Goal: Ask a question

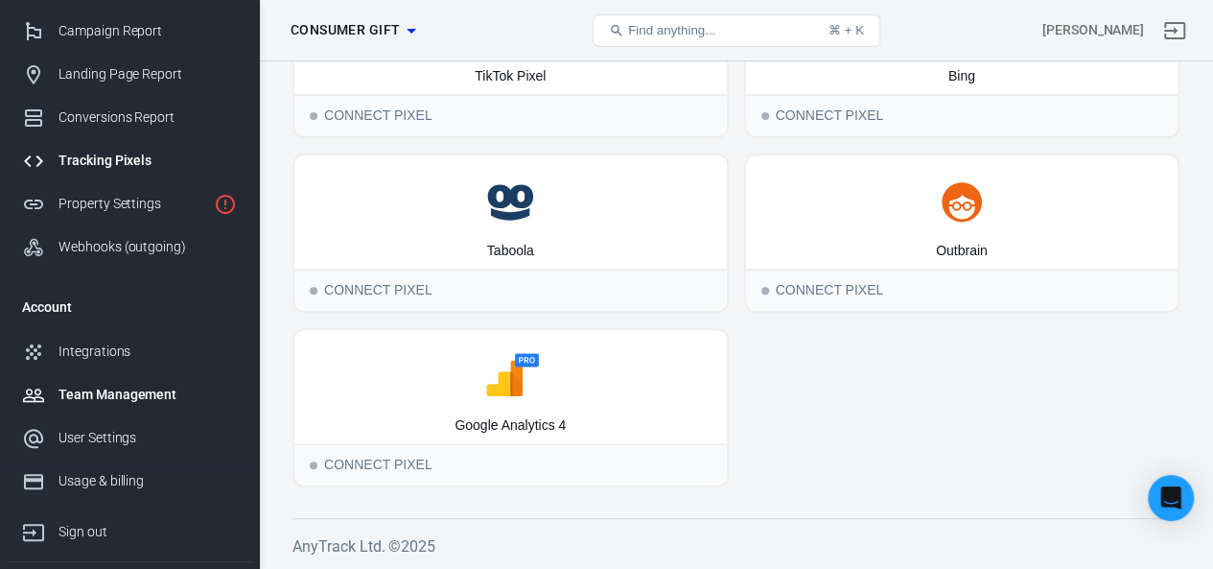
scroll to position [187, 0]
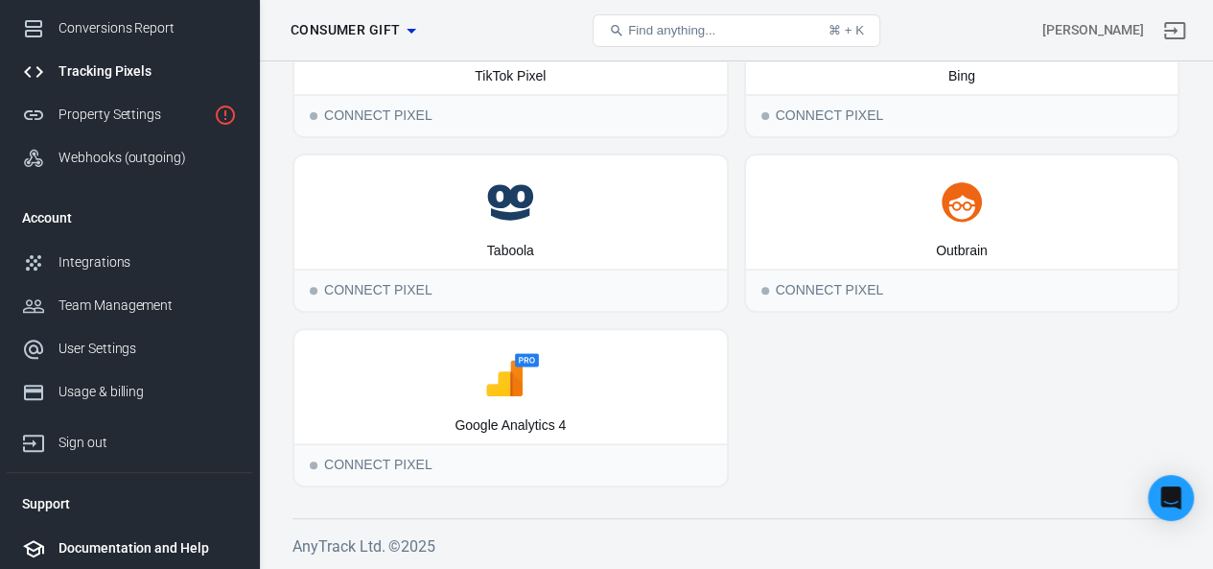
click at [163, 543] on div "Documentation and Help" at bounding box center [147, 548] width 178 height 20
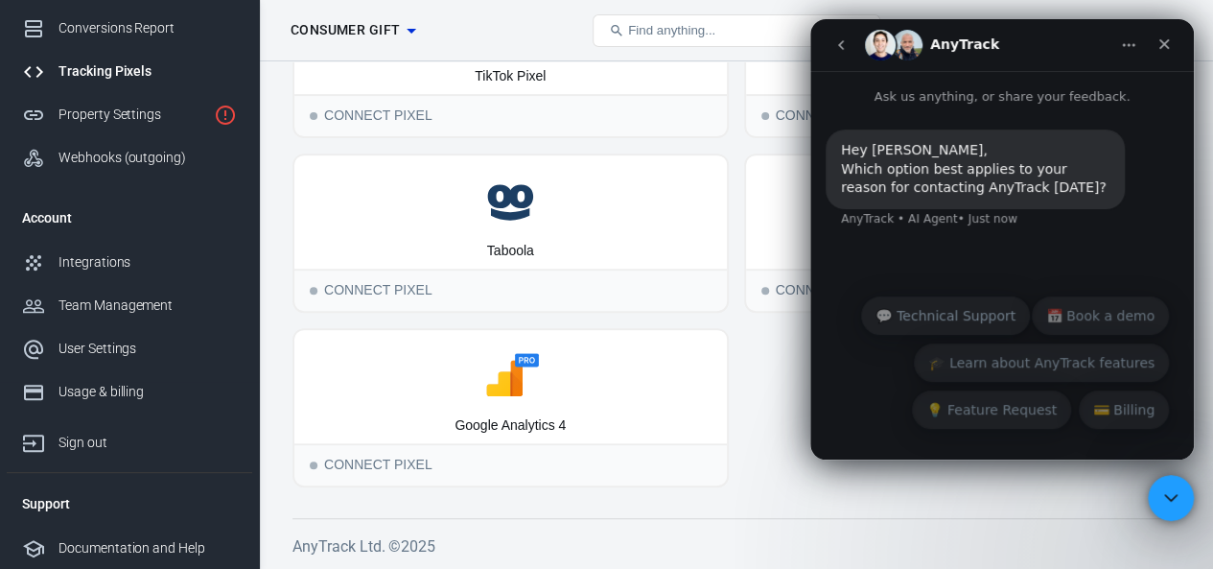
scroll to position [0, 0]
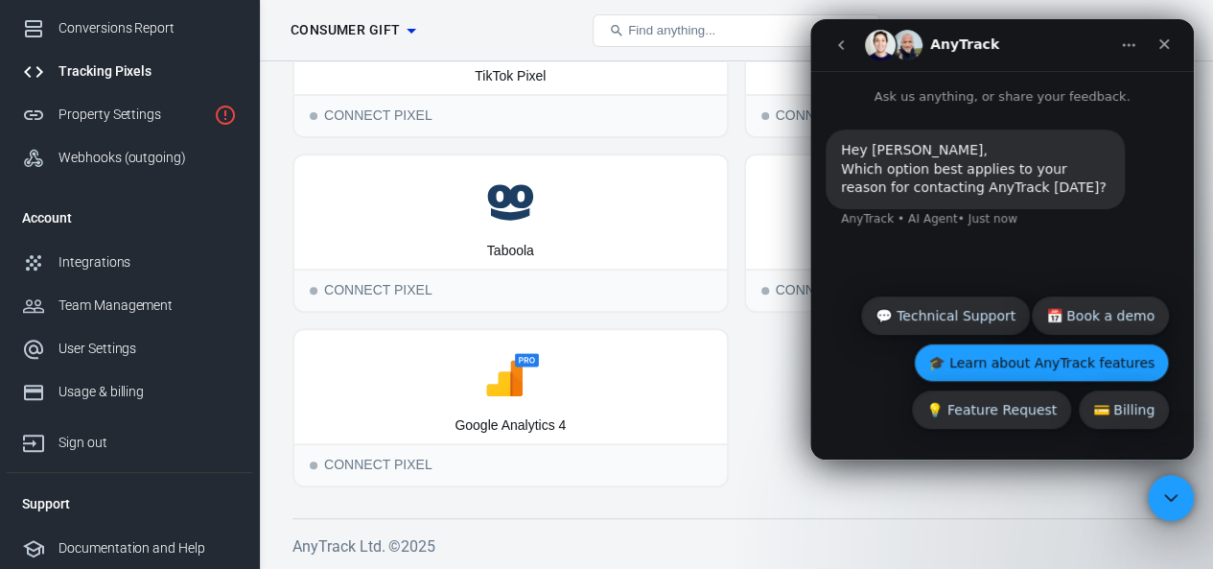
click at [1023, 367] on button "🎓 Learn about AnyTrack features" at bounding box center [1041, 362] width 255 height 38
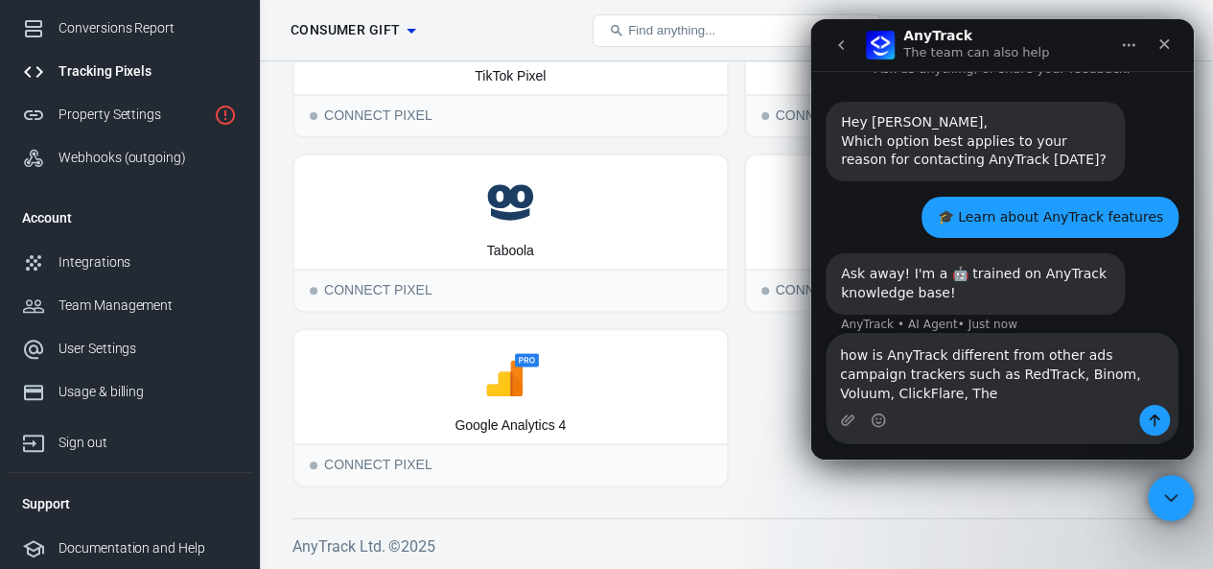
scroll to position [47, 0]
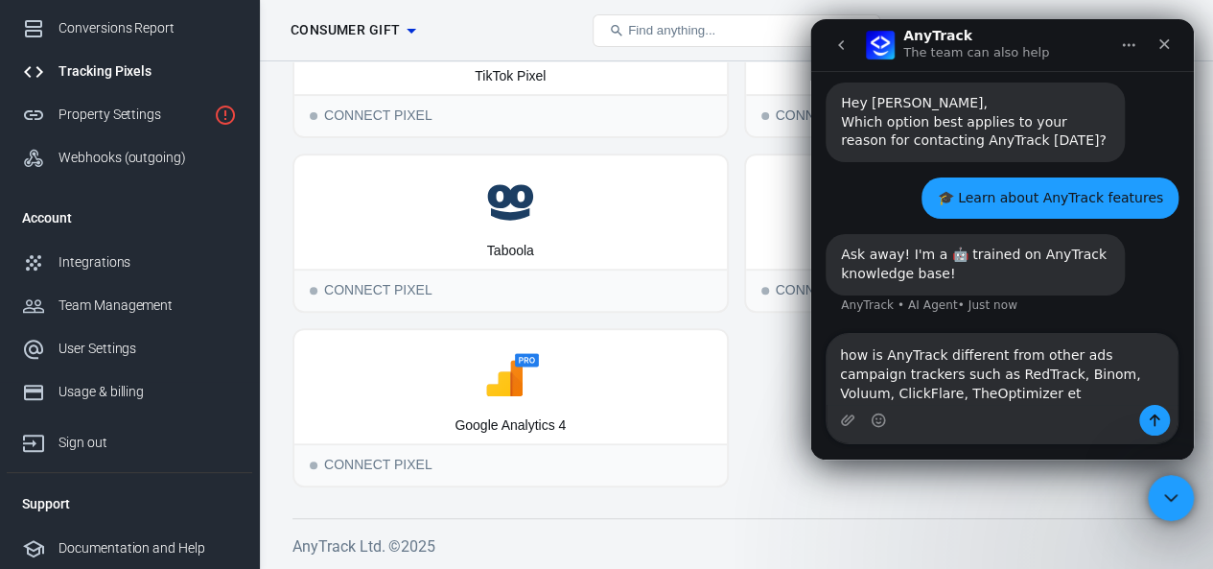
type textarea "how is AnyTrack different from other ads campaign trackers such as RedTrack, Bi…"
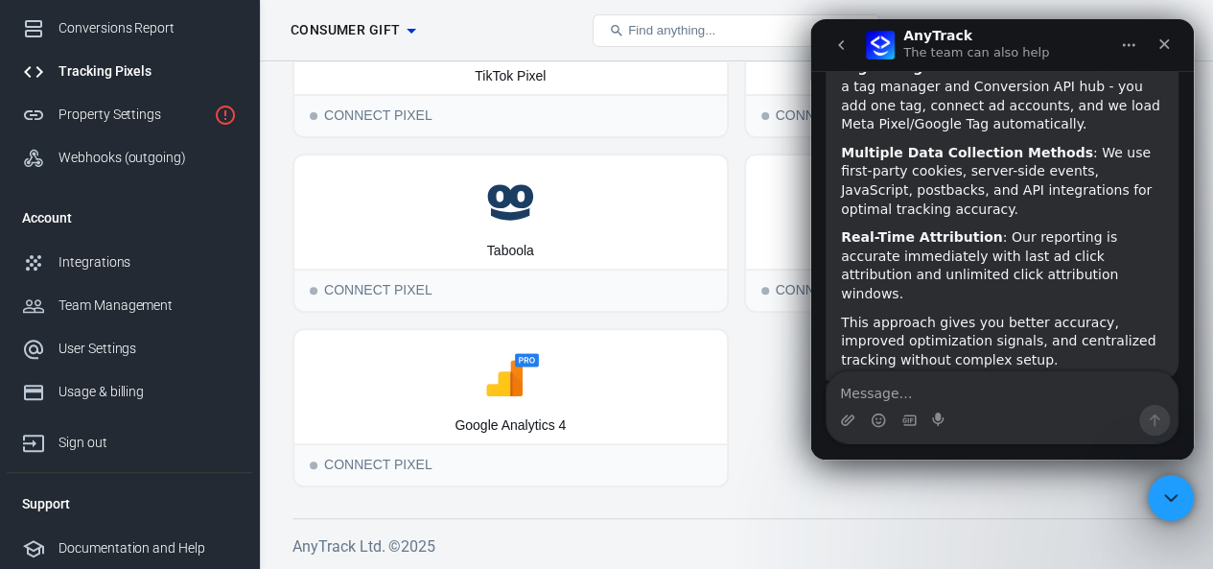
scroll to position [726, 0]
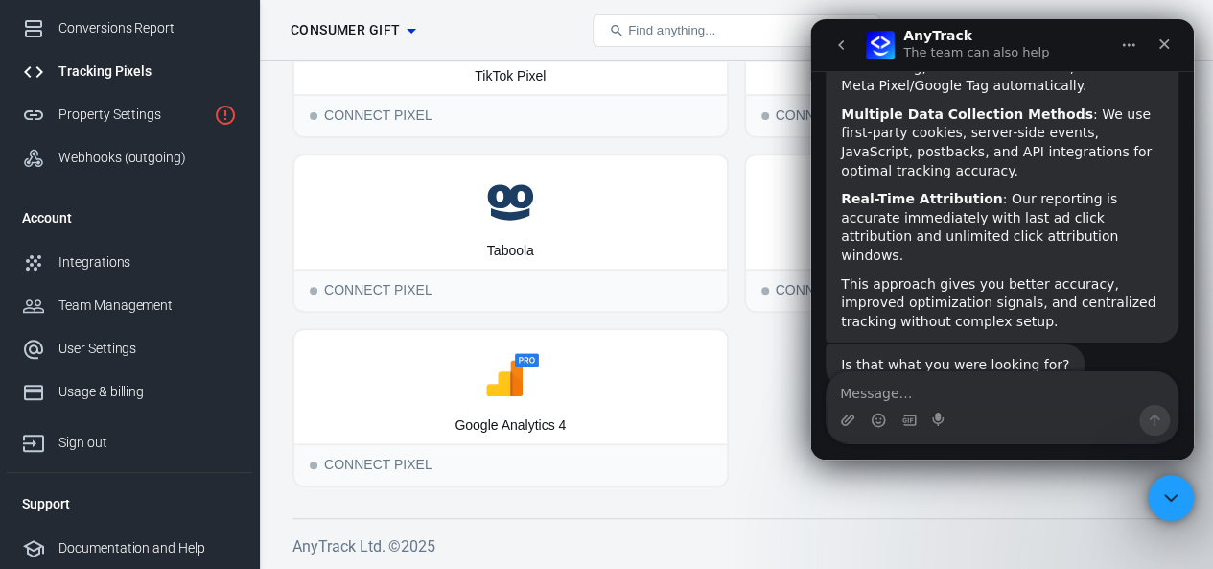
click at [984, 398] on textarea "Message…" at bounding box center [1001, 388] width 351 height 33
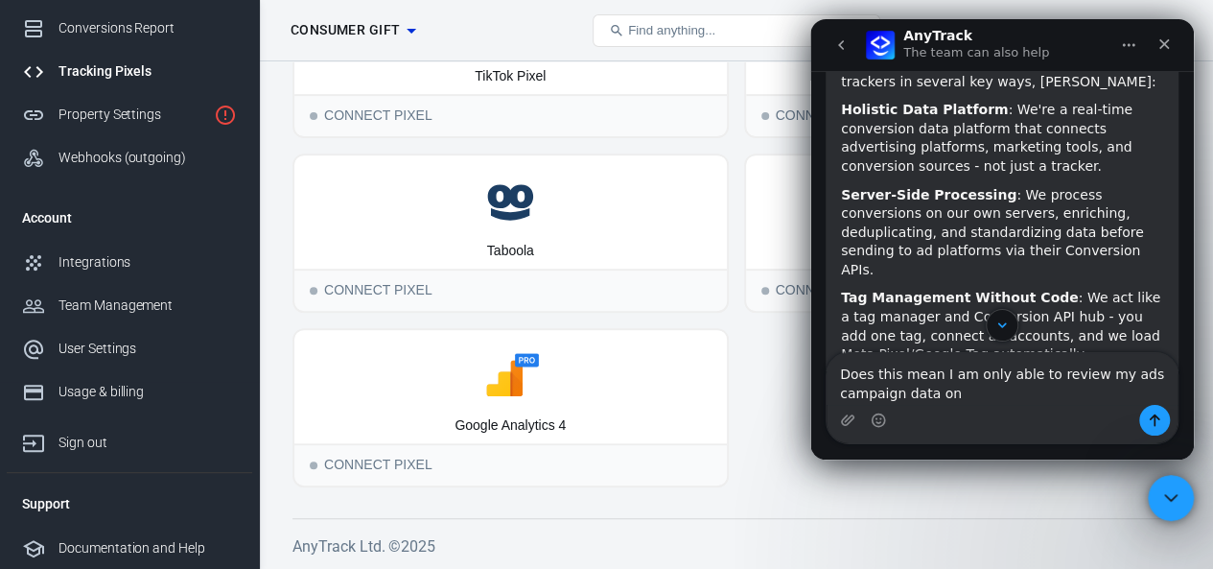
scroll to position [361, 0]
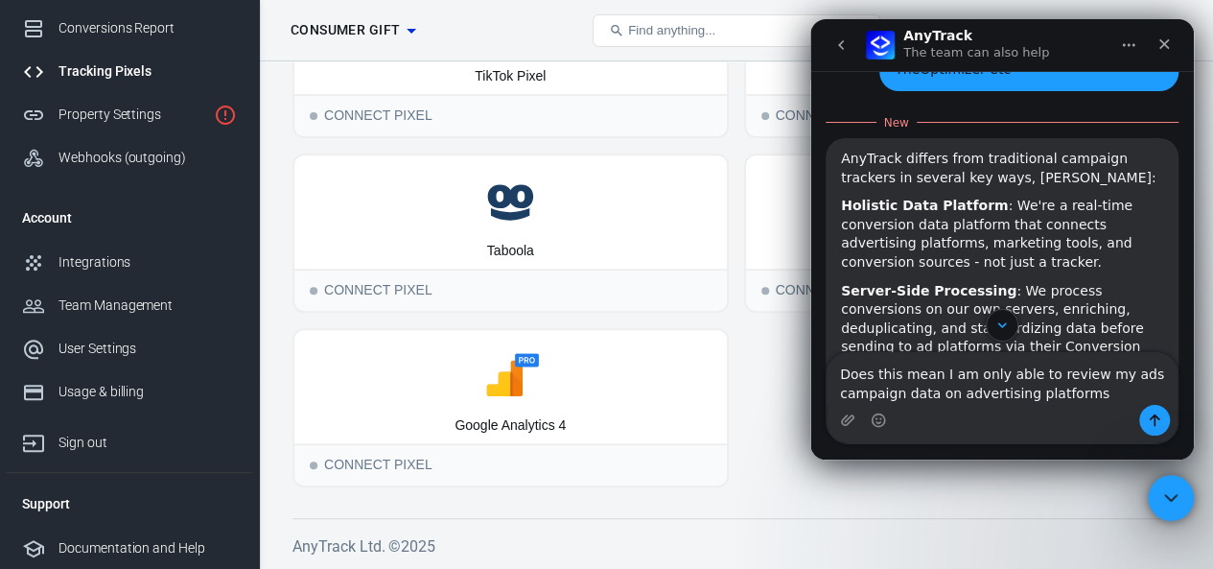
click at [946, 394] on textarea "Does this mean I am only able to review my ads campaign data on advertising pla…" at bounding box center [1001, 379] width 351 height 52
click at [1107, 396] on textarea "Does this mean I am only able to review my ads campaign data on the advertising…" at bounding box center [1001, 379] width 351 height 52
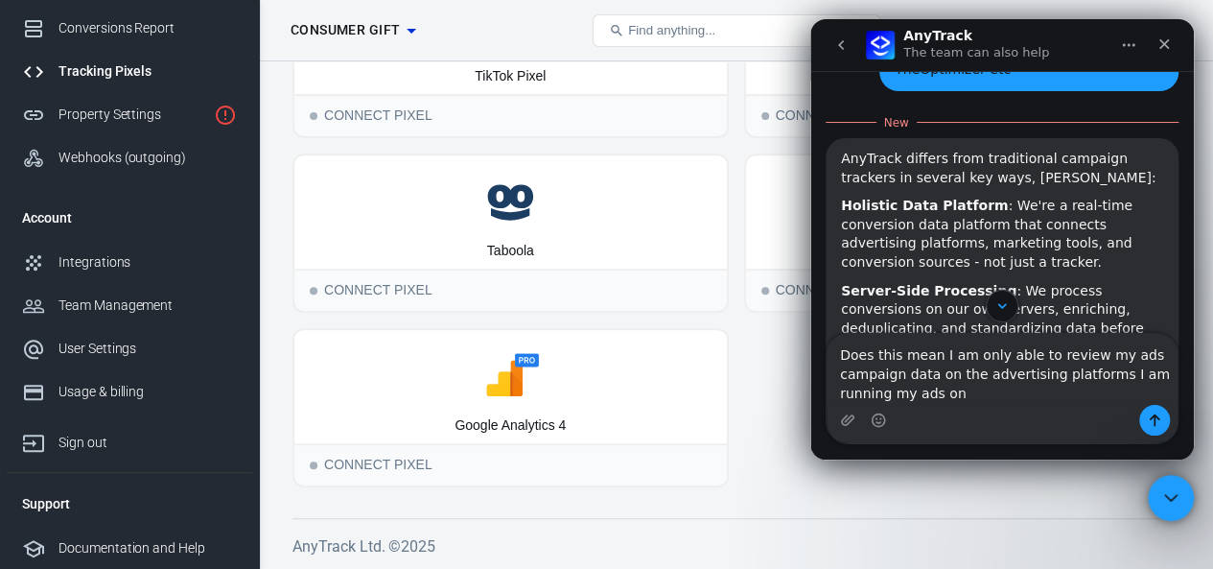
type textarea "Does this mean I am only able to review my ads campaign data on the advertising…"
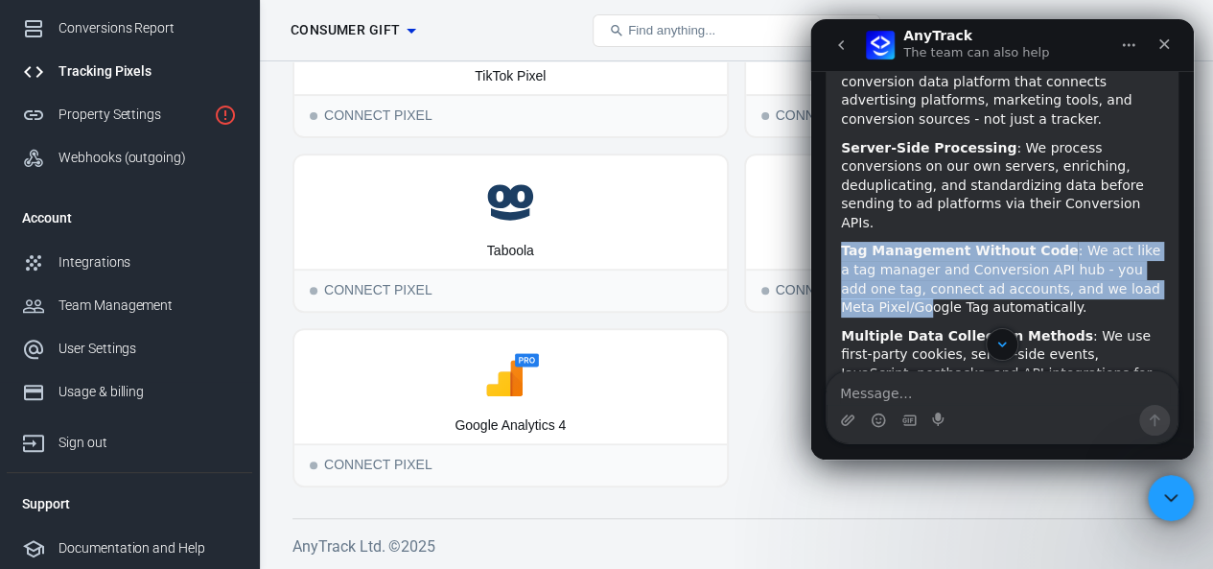
scroll to position [569, 0]
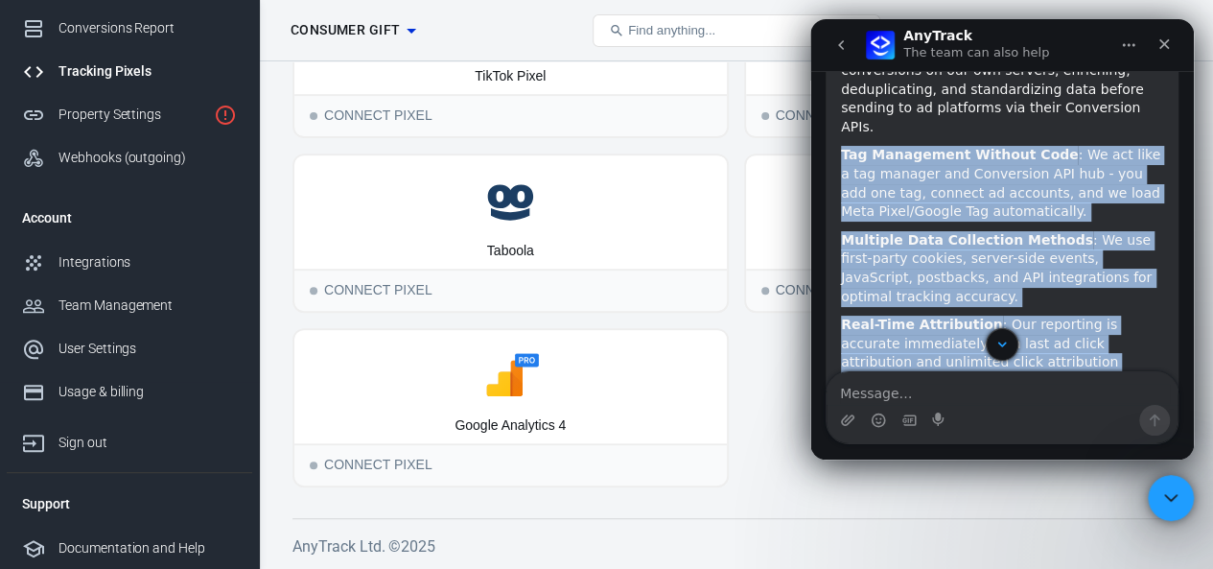
drag, startPoint x: 841, startPoint y: 210, endPoint x: 1059, endPoint y: 324, distance: 246.6
click at [1059, 324] on div "AnyTrack differs from traditional campaign trackers in several key ways, [PERSO…" at bounding box center [1002, 184] width 322 height 546
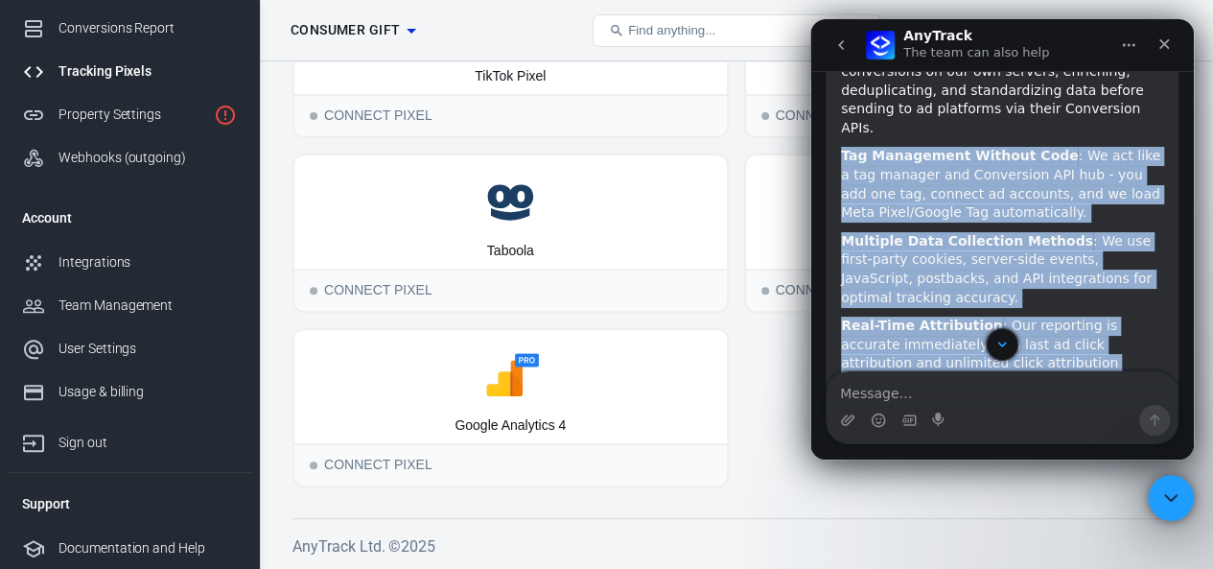
click at [1059, 324] on div "Real-Time Attribution : Our reporting is accurate immediately with last ad clic…" at bounding box center [1002, 353] width 322 height 75
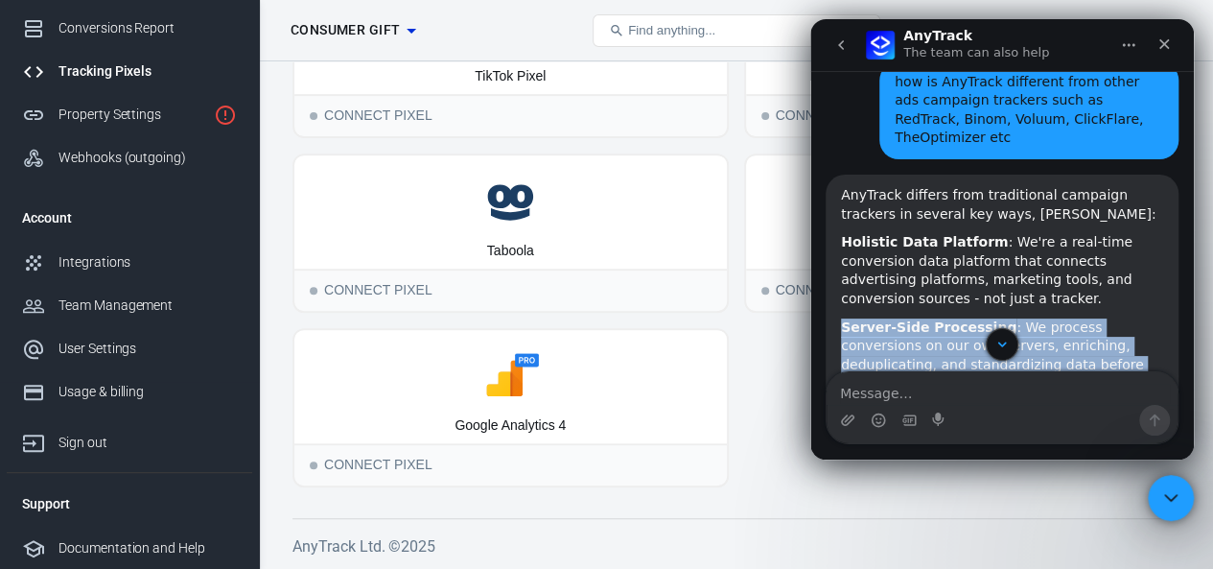
scroll to position [281, 0]
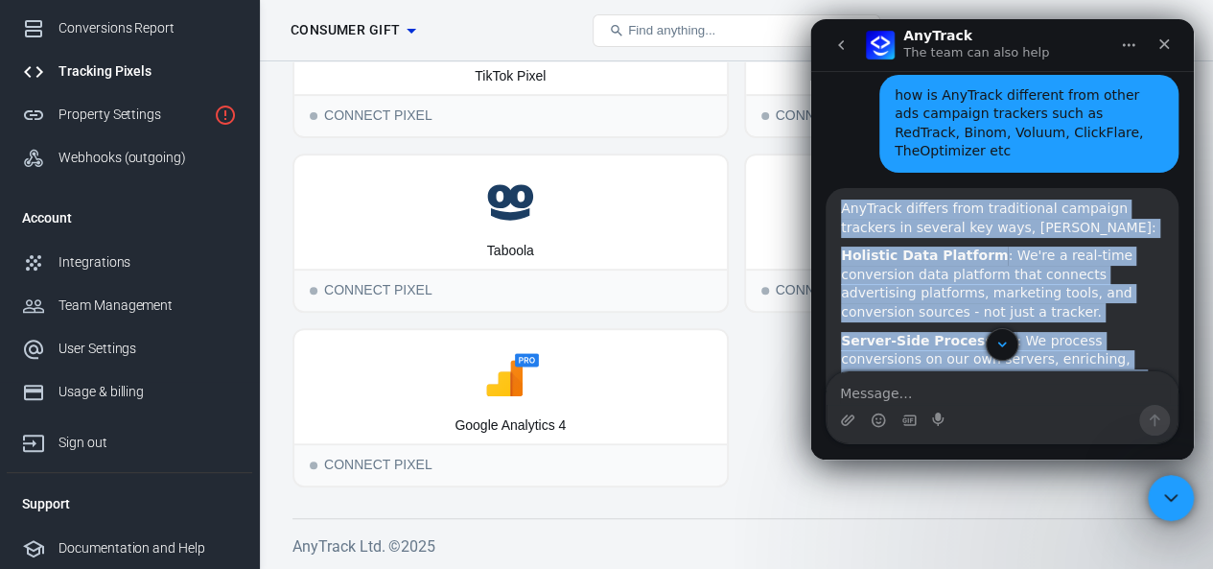
drag, startPoint x: 1057, startPoint y: 328, endPoint x: 835, endPoint y: 179, distance: 267.5
click at [835, 188] on div "AnyTrack differs from traditional campaign trackers in several key ways, [PERSO…" at bounding box center [1001, 472] width 353 height 569
copy div "AnyTrack differs from traditional campaign trackers in several key ways, [PERSO…"
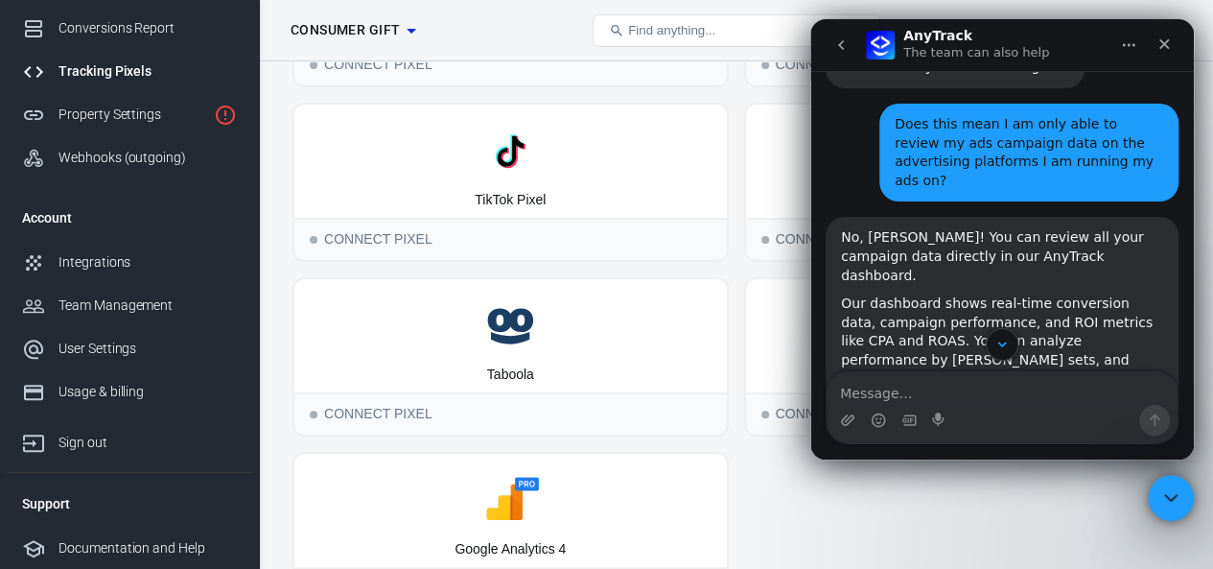
scroll to position [1026, 0]
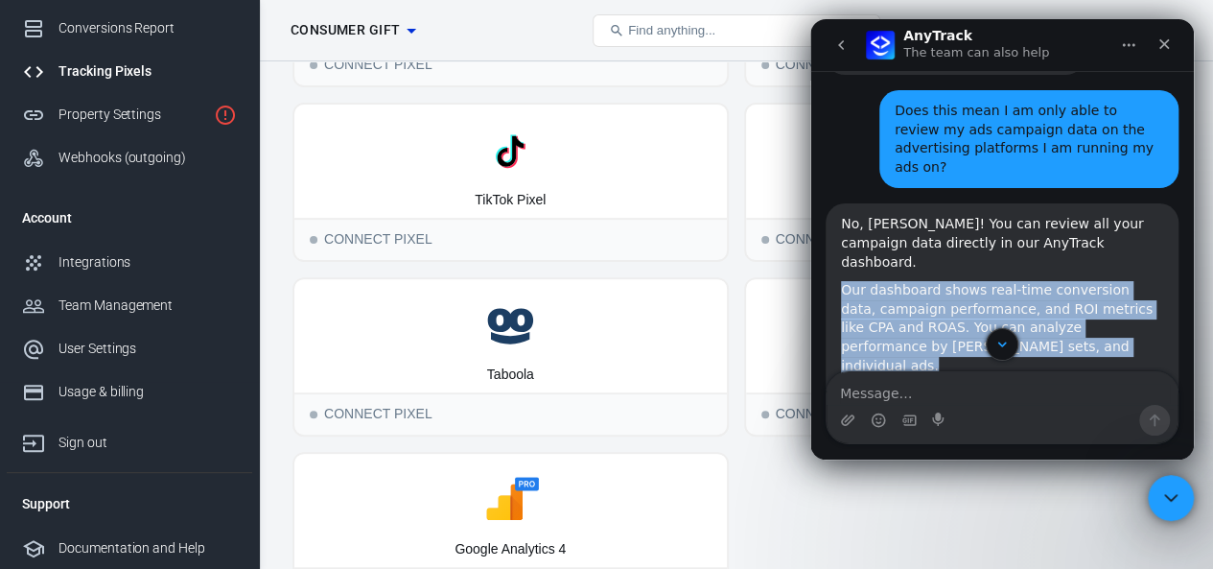
drag, startPoint x: 845, startPoint y: 195, endPoint x: 1073, endPoint y: 250, distance: 234.9
click at [1073, 281] on div "Our dashboard shows real-time conversion data, campaign performance, and ROI me…" at bounding box center [1002, 328] width 322 height 94
copy div "Our dashboard shows real-time conversion data, campaign performance, and ROI me…"
